Goal: Information Seeking & Learning: Check status

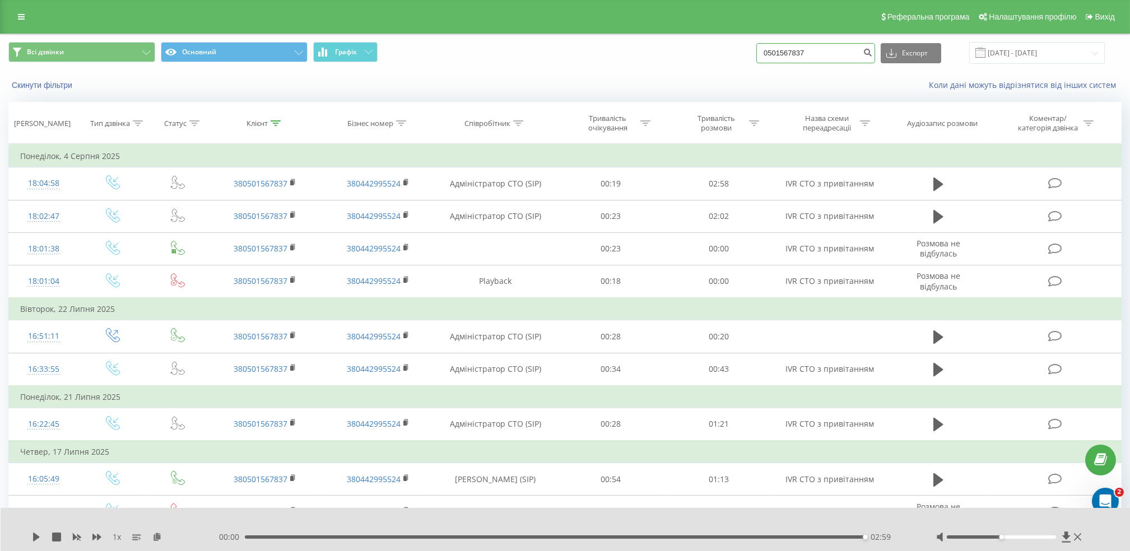
click at [803, 54] on input "0501567837" at bounding box center [815, 53] width 119 height 20
paste input "[US_EMPLOYER_IDENTIFICATION_NUMBER]"
type input "068-3048969"
click at [872, 52] on icon "submit" at bounding box center [868, 51] width 10 height 7
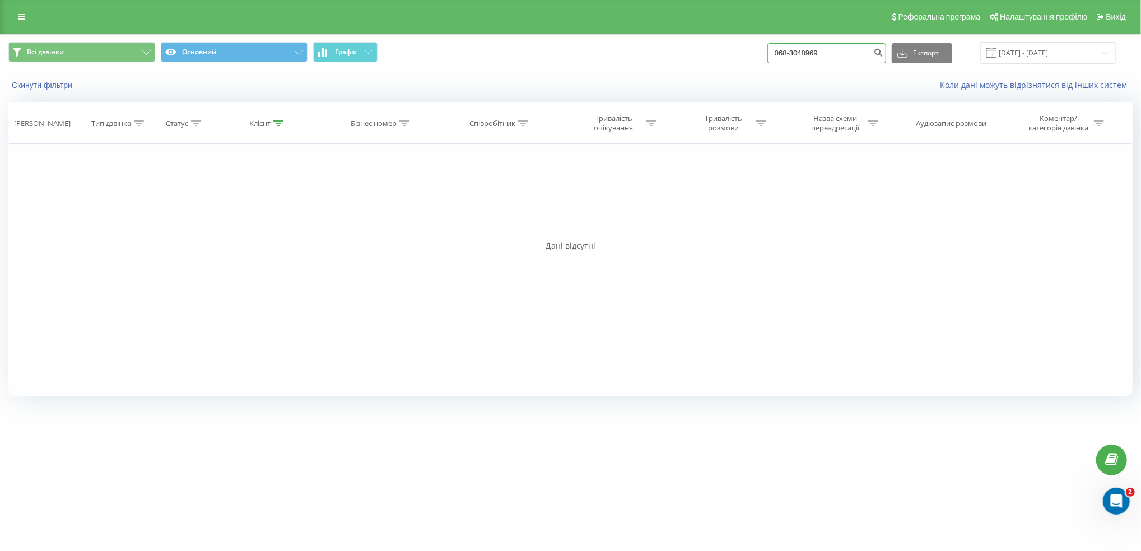
click at [803, 53] on input "068-3048969" at bounding box center [826, 53] width 119 height 20
type input "0683048969"
click at [883, 51] on icon "submit" at bounding box center [879, 51] width 10 height 7
